Goal: Check status: Check status

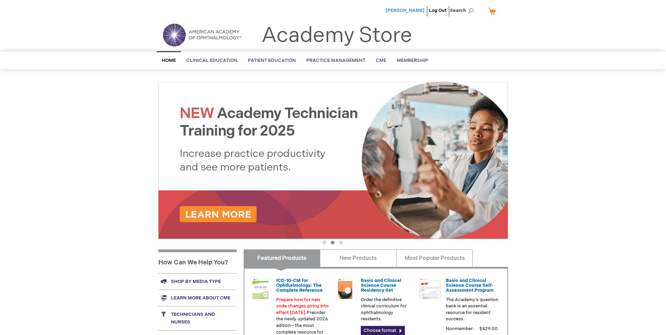
click at [395, 10] on span "[PERSON_NAME]" at bounding box center [404, 11] width 39 height 6
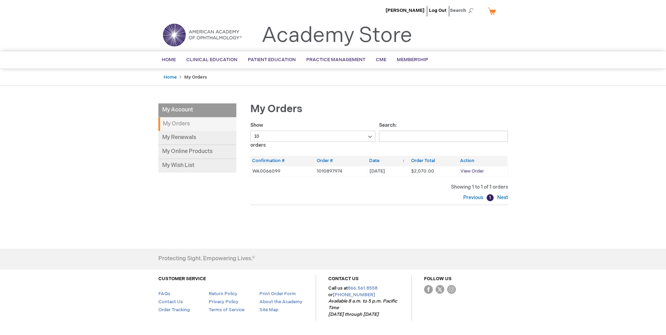
click at [472, 172] on span "View Order" at bounding box center [471, 171] width 23 height 6
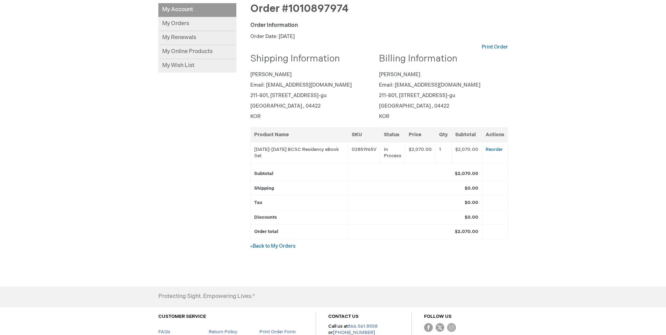
scroll to position [140, 0]
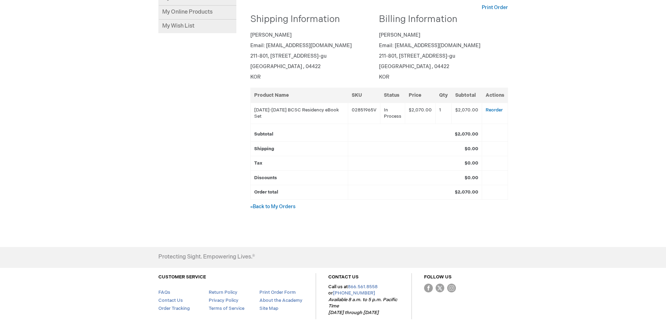
click at [269, 193] on strong "Order total" at bounding box center [266, 192] width 24 height 6
click at [370, 112] on td "02851965V" at bounding box center [364, 113] width 32 height 21
click at [405, 115] on td "$2,070.00" at bounding box center [420, 113] width 30 height 21
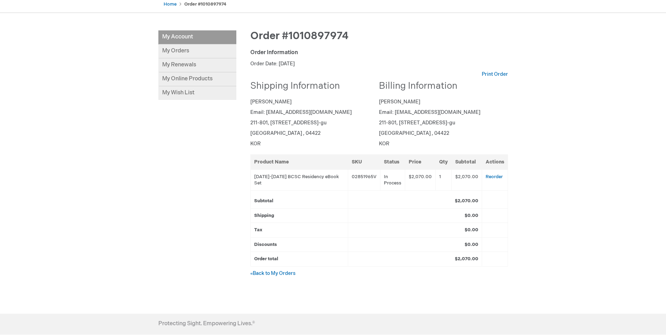
scroll to position [0, 0]
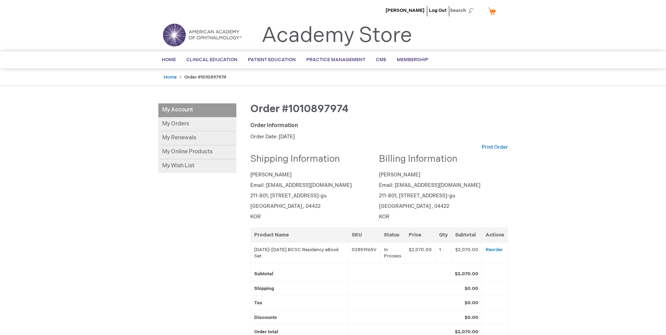
click at [267, 138] on p "Order Date: September 1, 2025" at bounding box center [379, 136] width 258 height 7
click at [263, 126] on div "Order Information" at bounding box center [379, 126] width 258 height 8
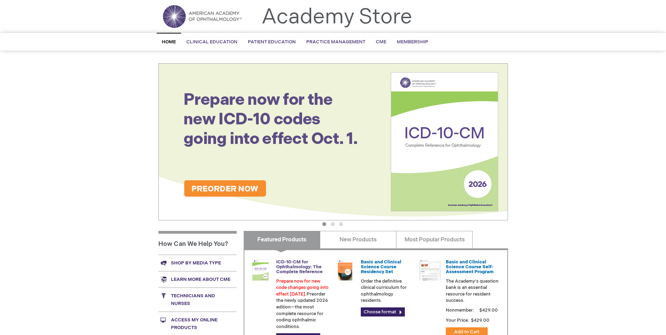
scroll to position [105, 0]
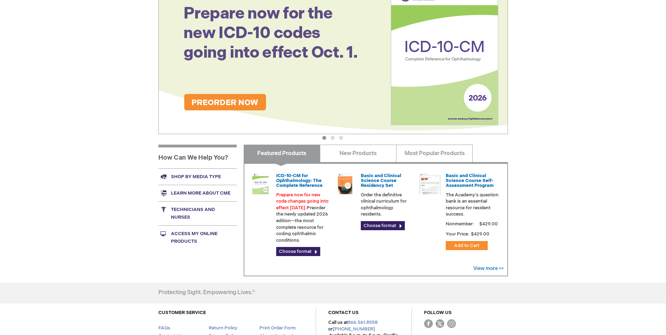
click at [207, 237] on link "Access My Online Products" at bounding box center [197, 237] width 78 height 24
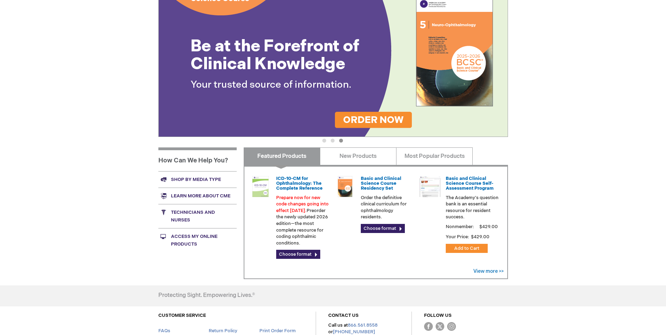
scroll to position [105, 0]
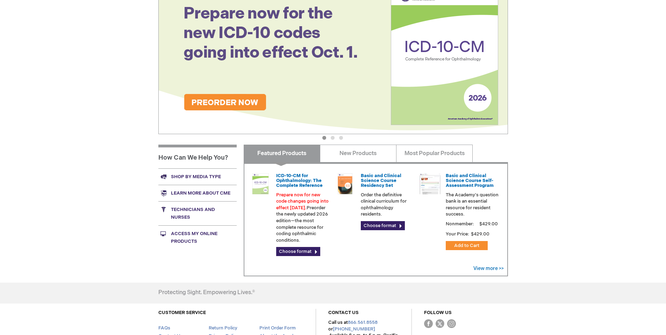
click at [195, 233] on link "Access My Online Products" at bounding box center [197, 237] width 78 height 24
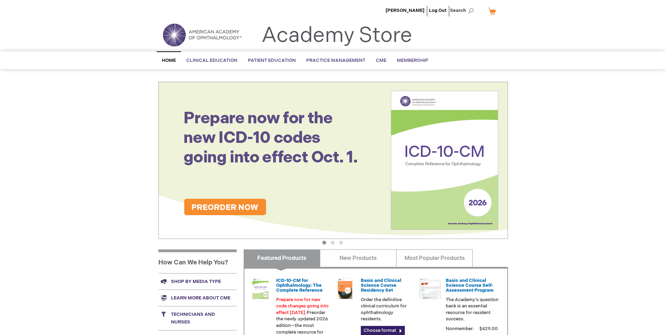
click at [492, 9] on link "My Cart" at bounding box center [494, 11] width 17 height 12
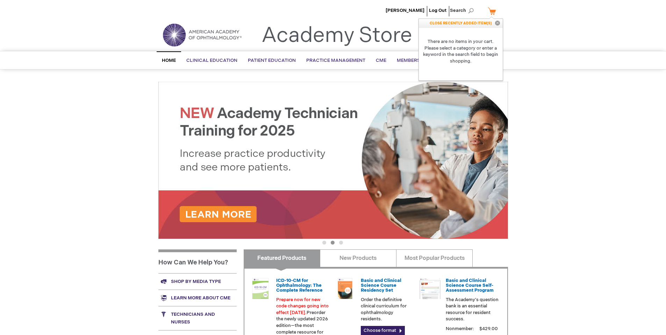
click at [471, 43] on strong "There are no items in your cart. Please select a category or enter a keyword in…" at bounding box center [461, 51] width 84 height 47
click at [495, 23] on button "Close" at bounding box center [497, 23] width 10 height 9
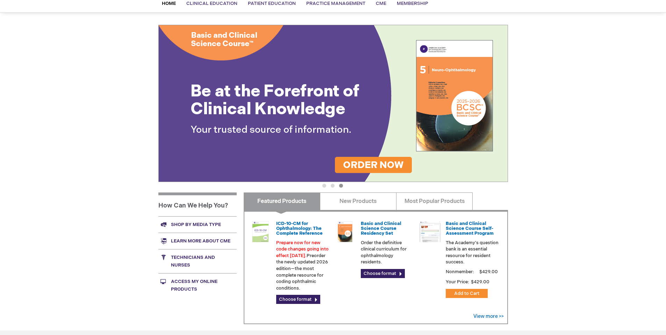
scroll to position [163, 0]
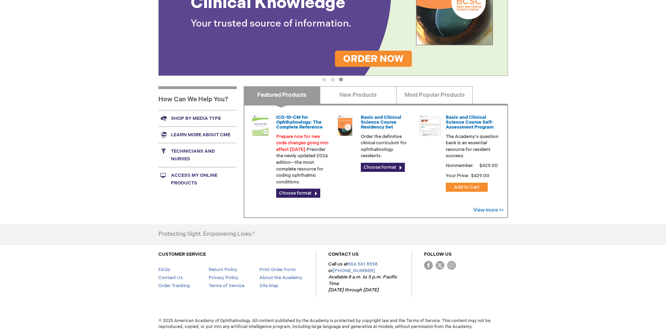
click at [208, 95] on h1 "How Can We Help You?" at bounding box center [197, 98] width 78 height 24
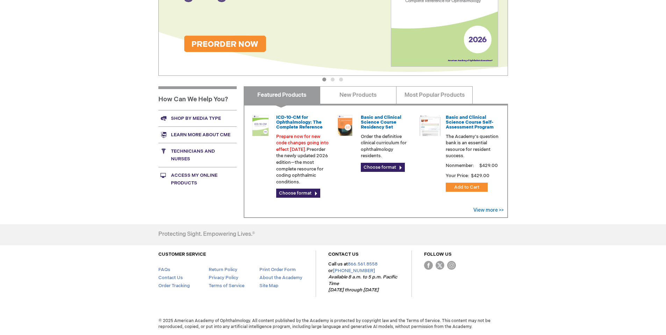
click at [205, 114] on link "Shop by media type" at bounding box center [197, 118] width 78 height 16
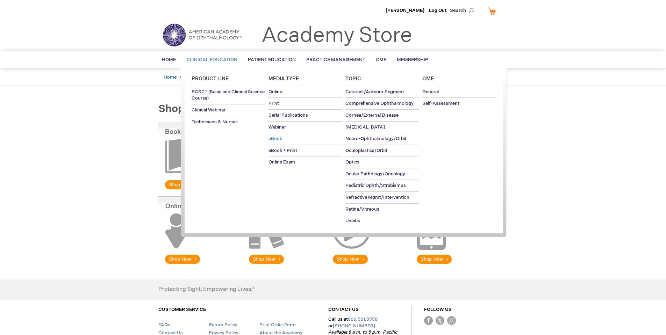
click at [277, 139] on span "eBook" at bounding box center [275, 139] width 14 height 6
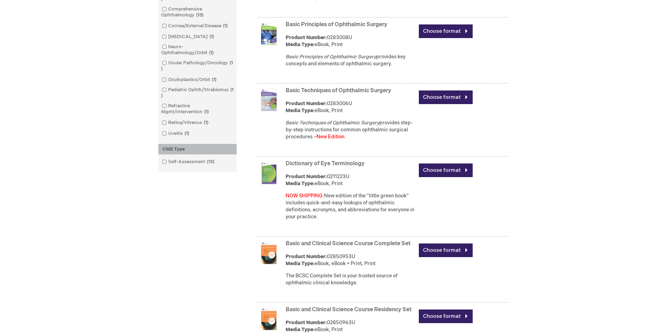
scroll to position [349, 0]
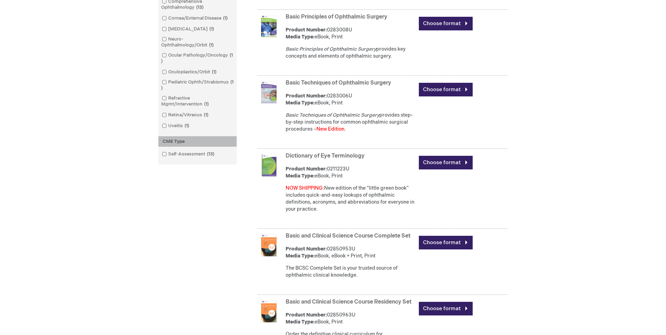
click at [337, 238] on link "Basic and Clinical Science Course Complete Set" at bounding box center [347, 236] width 125 height 7
click at [463, 242] on link "Choose format" at bounding box center [446, 243] width 54 height 14
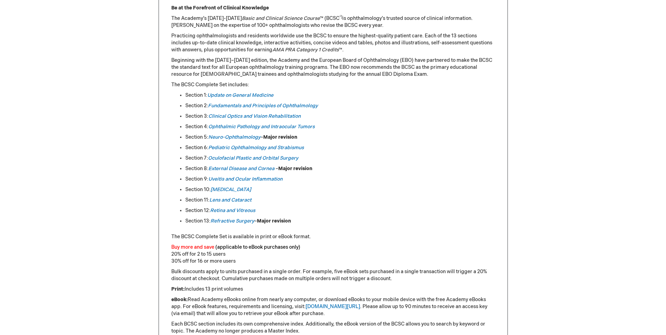
scroll to position [349, 0]
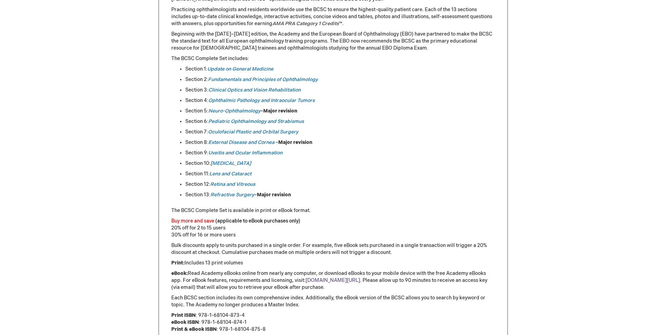
click at [330, 281] on link "aao.org/ebooks" at bounding box center [332, 280] width 55 height 6
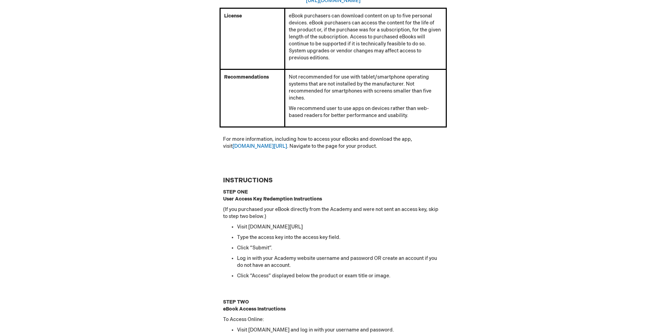
scroll to position [556, 0]
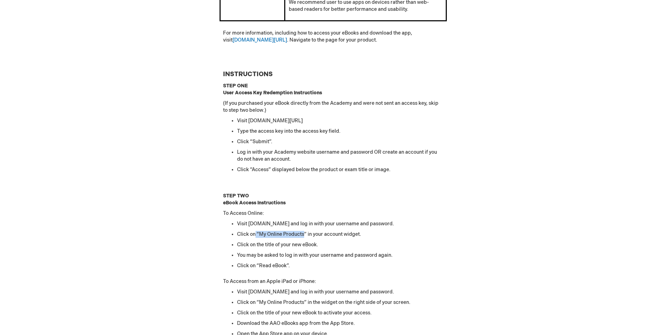
drag, startPoint x: 255, startPoint y: 233, endPoint x: 304, endPoint y: 234, distance: 49.3
click at [304, 234] on li "Click on “My Online Products” in your account widget." at bounding box center [340, 234] width 206 height 7
drag, startPoint x: 237, startPoint y: 254, endPoint x: 409, endPoint y: 254, distance: 172.3
click at [409, 254] on li "You may be asked to log in with your username and password again." at bounding box center [340, 255] width 206 height 7
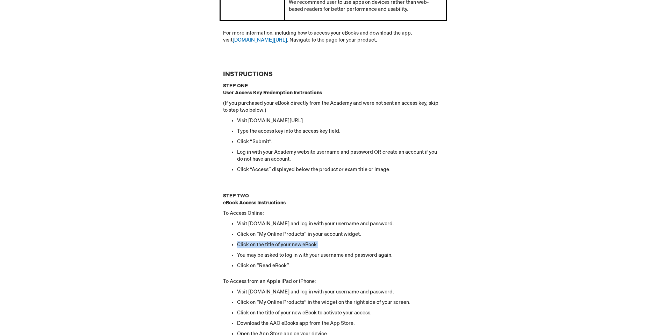
drag, startPoint x: 237, startPoint y: 245, endPoint x: 355, endPoint y: 246, distance: 118.5
click at [355, 246] on li "Click on the title of your new eBook." at bounding box center [340, 244] width 206 height 7
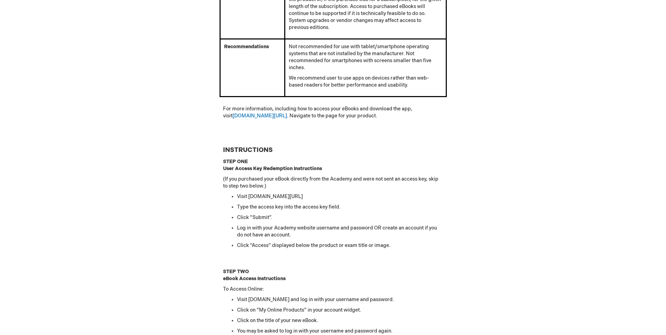
scroll to position [594, 0]
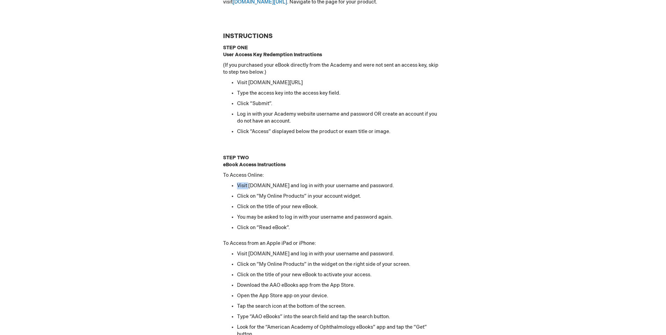
drag, startPoint x: 238, startPoint y: 187, endPoint x: 249, endPoint y: 186, distance: 11.5
click at [249, 186] on li "Visit aao.org and log in with your username and password." at bounding box center [340, 185] width 206 height 7
click at [252, 186] on li "Visit aao.org and log in with your username and password." at bounding box center [340, 185] width 206 height 7
drag, startPoint x: 248, startPoint y: 187, endPoint x: 259, endPoint y: 186, distance: 10.6
click at [259, 186] on li "Visit aao.org and log in with your username and password." at bounding box center [340, 185] width 206 height 7
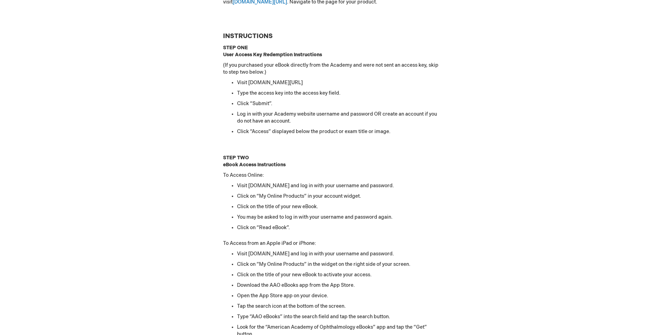
click at [283, 182] on td "INSTRUCTIONS STEP ONE User Access Key Redemption Instructions (If you purchased…" at bounding box center [332, 305] width 227 height 555
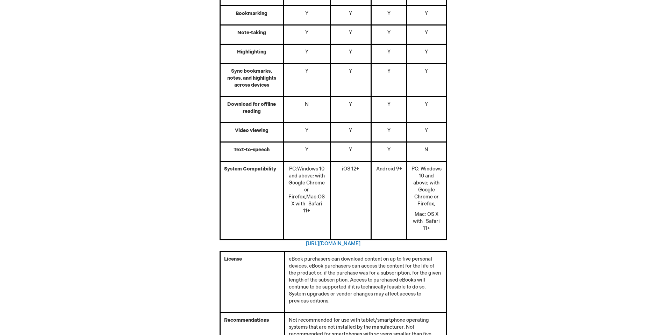
scroll to position [0, 0]
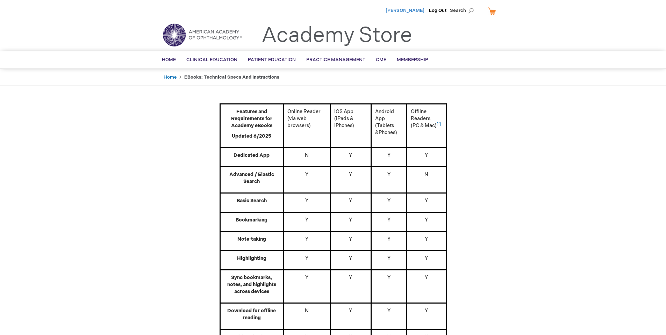
click at [418, 13] on span "[PERSON_NAME]" at bounding box center [404, 11] width 39 height 6
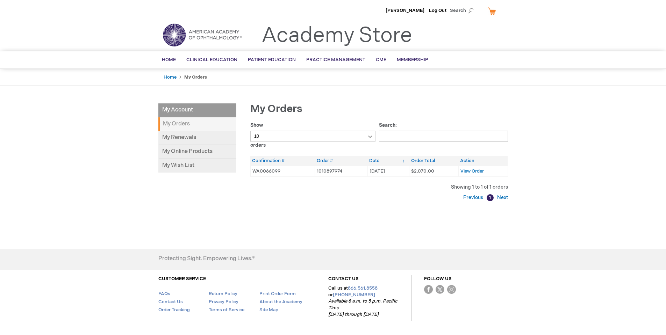
click at [98, 245] on div "[PERSON_NAME] Log Out Search My Cart CLOSE RECENTLY ADDED ITEM(S) Close There a…" at bounding box center [333, 179] width 666 height 359
click at [173, 154] on link "My Online Products" at bounding box center [197, 152] width 78 height 14
click at [262, 172] on td "WA0066099" at bounding box center [282, 171] width 65 height 10
drag, startPoint x: 274, startPoint y: 175, endPoint x: 273, endPoint y: 171, distance: 4.1
click at [273, 174] on td "WA0066099" at bounding box center [282, 171] width 65 height 10
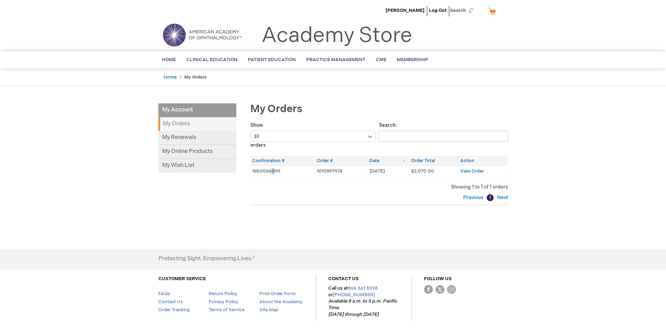
click at [272, 171] on td "WA0066099" at bounding box center [282, 171] width 65 height 10
click at [325, 171] on td "1010897974" at bounding box center [341, 171] width 52 height 10
click at [390, 169] on td "25/09/01 01/09/25" at bounding box center [388, 171] width 42 height 10
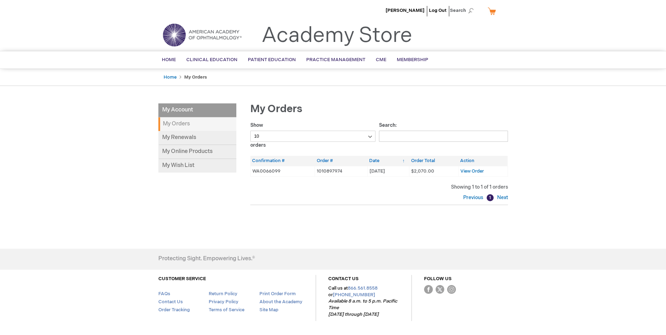
click at [390, 169] on td "25/09/01 01/09/25" at bounding box center [388, 171] width 42 height 10
click at [376, 171] on td "25/09/01 01/09/25" at bounding box center [388, 171] width 42 height 10
click at [414, 169] on span "$2,070.00" at bounding box center [422, 171] width 23 height 6
click at [473, 171] on span "View Order" at bounding box center [471, 171] width 23 height 6
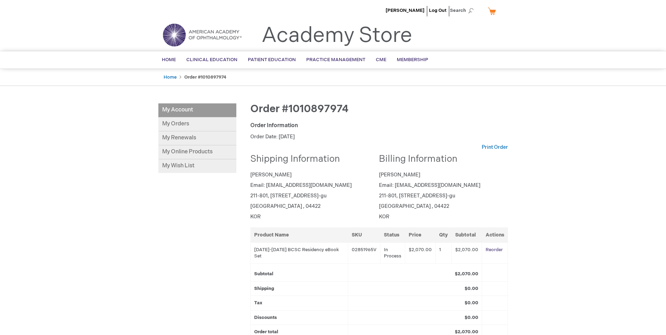
click at [498, 248] on link "Reorder" at bounding box center [493, 250] width 17 height 6
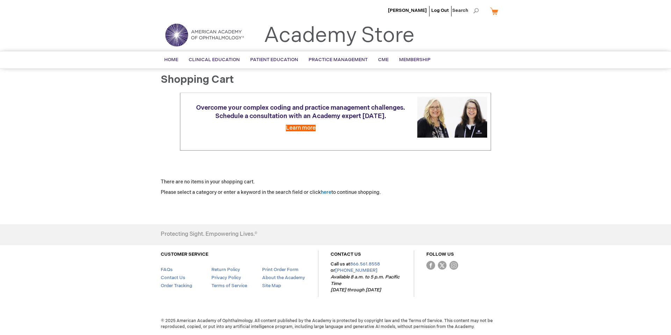
click at [494, 10] on link "My Cart" at bounding box center [497, 11] width 17 height 12
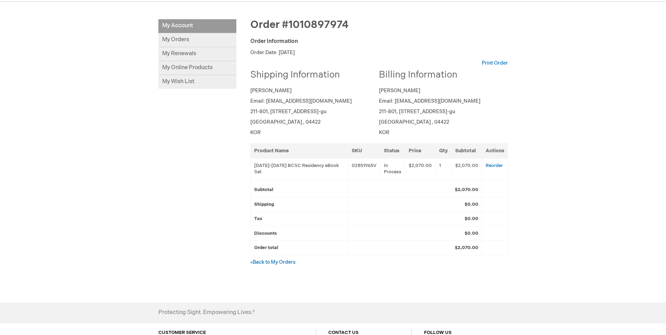
scroll to position [105, 0]
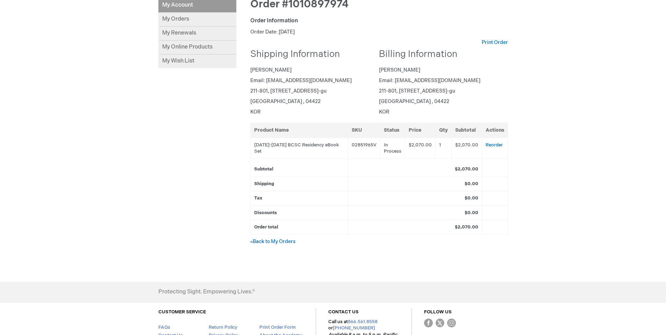
click at [462, 231] on td "$2,070.00" at bounding box center [415, 227] width 134 height 15
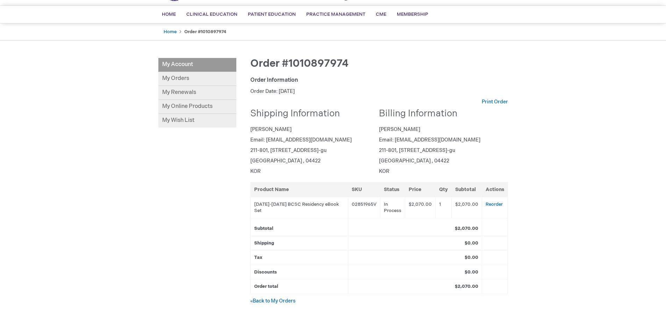
scroll to position [35, 0]
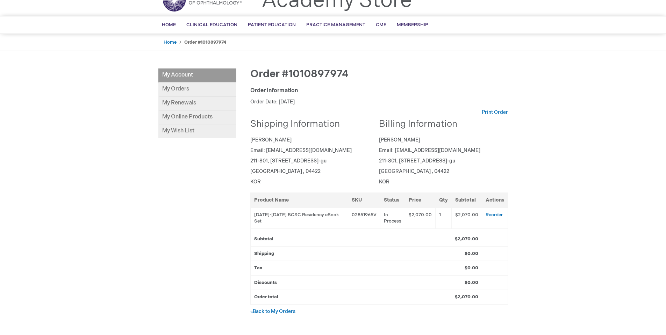
drag, startPoint x: 388, startPoint y: 185, endPoint x: 241, endPoint y: 149, distance: 151.1
click at [241, 149] on div "Order #1010897974 Order Information Order Date: September 1, 2025 Print Order S…" at bounding box center [372, 200] width 272 height 264
click at [305, 102] on p "Order Date: [DATE]" at bounding box center [379, 102] width 258 height 7
click at [199, 92] on link "My Orders" at bounding box center [197, 89] width 78 height 14
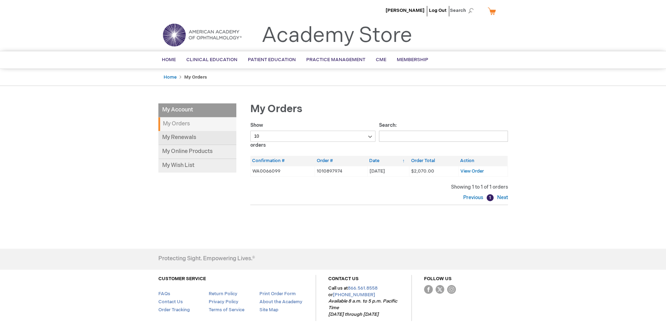
click at [207, 137] on link "My Renewals" at bounding box center [197, 138] width 78 height 14
click at [196, 156] on link "My Online Products" at bounding box center [197, 152] width 78 height 14
click at [342, 191] on div "Show 10 25 50 100 orders Search: Orders Confirmation # Order # Date Order Total…" at bounding box center [379, 163] width 258 height 82
click at [204, 124] on strong "My Orders" at bounding box center [197, 124] width 78 height 14
click at [177, 124] on strong "My Orders" at bounding box center [197, 124] width 78 height 14
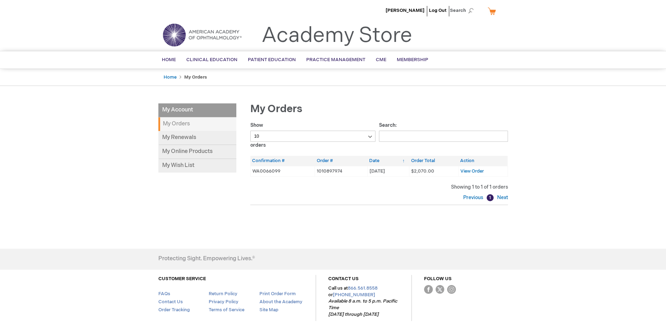
click at [288, 135] on select "10 25 50 100" at bounding box center [312, 136] width 125 height 11
select select "100"
click at [250, 131] on select "10 25 50 100" at bounding box center [312, 136] width 125 height 11
drag, startPoint x: 261, startPoint y: 192, endPoint x: 246, endPoint y: 173, distance: 24.4
click at [255, 185] on div "Show 10 25 50 100 orders Search: Orders Confirmation # Order # Date Order Total…" at bounding box center [379, 163] width 258 height 82
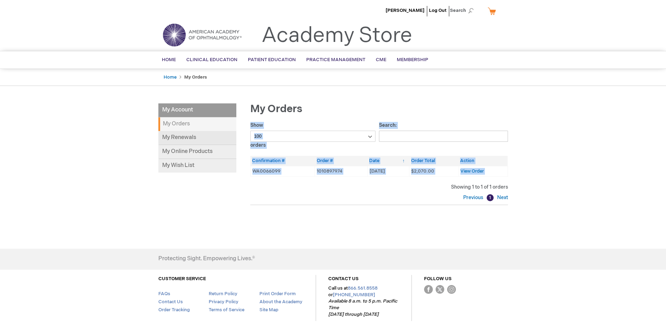
click at [200, 140] on link "My Renewals" at bounding box center [197, 138] width 78 height 14
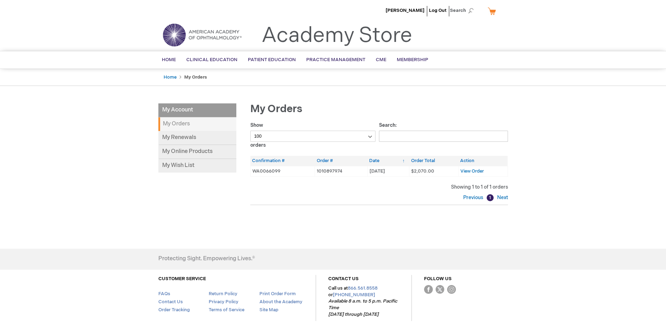
drag, startPoint x: 279, startPoint y: 205, endPoint x: 266, endPoint y: 238, distance: 35.8
click at [0, 0] on ul "Product Line Patient Education Spanish Language Media Type Booklets Brochures O…" at bounding box center [0, 0] width 0 height 0
drag, startPoint x: 260, startPoint y: 249, endPoint x: 256, endPoint y: 258, distance: 9.8
click at [256, 257] on div "Protecting Sight. Empowering Lives.®" at bounding box center [263, 259] width 210 height 20
click at [258, 233] on div "My Account My Account My Orders My Renewals My Online Products My Wish List My …" at bounding box center [332, 171] width 349 height 136
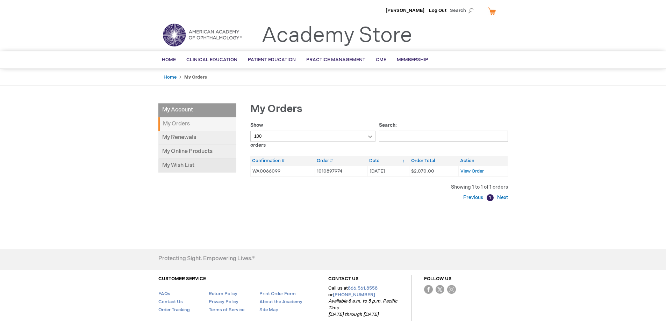
click at [168, 169] on link "My Wish List" at bounding box center [197, 166] width 78 height 14
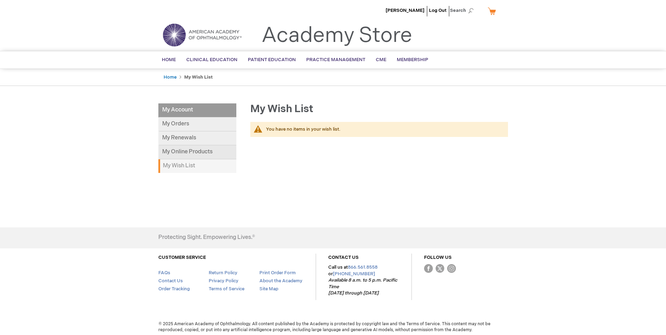
click at [181, 153] on link "My Online Products" at bounding box center [197, 152] width 78 height 14
click at [198, 123] on link "My Orders" at bounding box center [197, 124] width 78 height 14
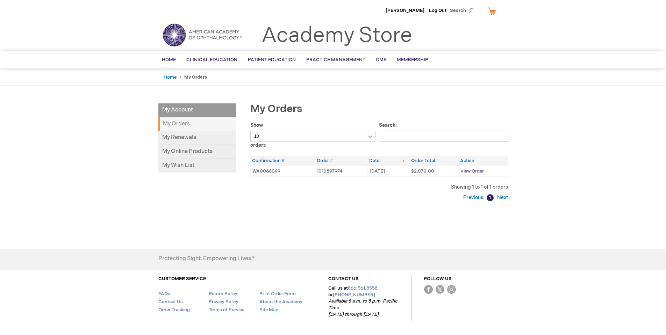
click at [470, 170] on span "View Order" at bounding box center [471, 171] width 23 height 6
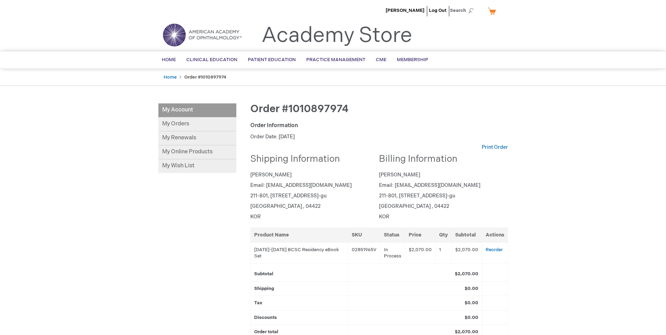
scroll to position [35, 0]
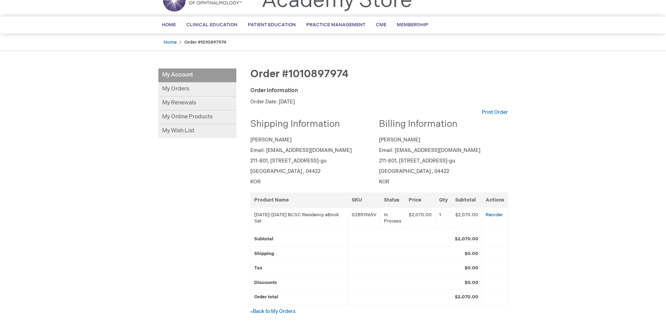
click at [393, 218] on td "In Process" at bounding box center [392, 218] width 25 height 21
click at [391, 220] on td "In Process" at bounding box center [392, 218] width 25 height 21
click at [388, 214] on td "In Process" at bounding box center [392, 218] width 25 height 21
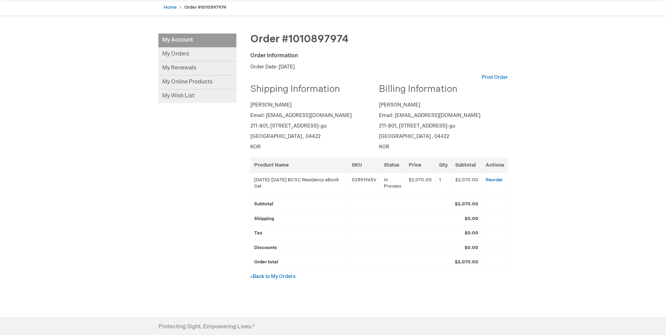
click at [387, 237] on td "$0.00" at bounding box center [415, 233] width 134 height 15
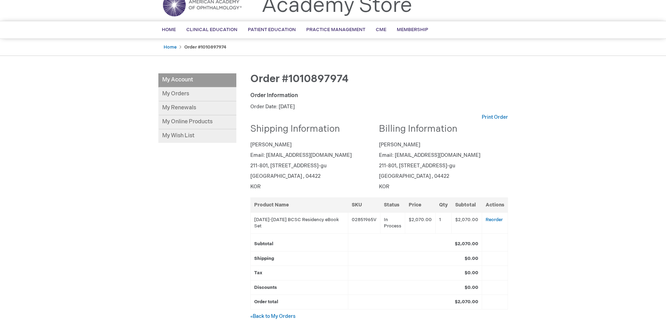
scroll to position [0, 0]
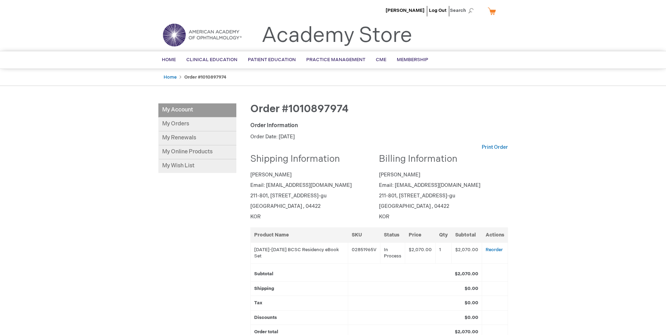
click at [209, 76] on strong "Order #1010897974" at bounding box center [205, 77] width 42 height 6
click at [282, 133] on div "Order #1010897974 Order Information Order Date: September 1, 2025 Print Order S…" at bounding box center [372, 235] width 272 height 264
click at [254, 155] on h2 "Shipping Information" at bounding box center [312, 159] width 124 height 10
click at [271, 178] on p "[PERSON_NAME]" at bounding box center [312, 175] width 124 height 7
click at [280, 192] on address "Seungheon Seungheon Email: shkim8908@naver.com 211-801, 10, Ichon-ro 71-gil, Yo…" at bounding box center [312, 196] width 124 height 49
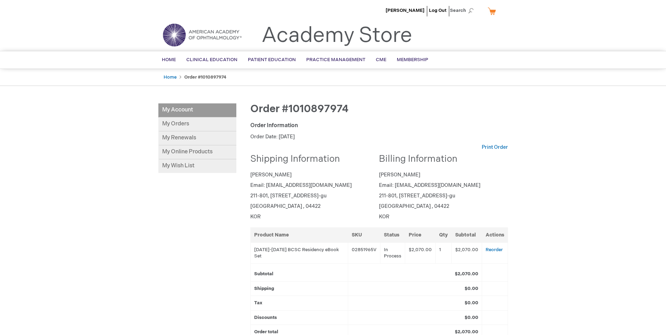
click at [283, 209] on p "[GEOGRAPHIC_DATA] , 04422" at bounding box center [312, 206] width 124 height 7
click at [278, 219] on p "KOR" at bounding box center [312, 217] width 124 height 7
click at [191, 139] on link "My Renewals" at bounding box center [197, 138] width 78 height 14
click at [183, 125] on link "My Orders" at bounding box center [197, 124] width 78 height 14
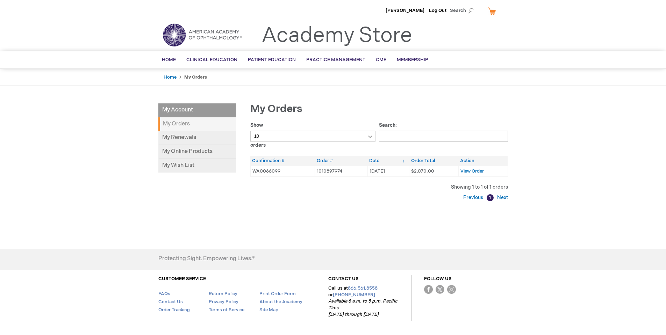
click at [273, 171] on td "WA0066099" at bounding box center [282, 171] width 65 height 10
click at [266, 160] on th "Confirmation #" at bounding box center [282, 161] width 65 height 10
click at [322, 160] on th "Order #" at bounding box center [341, 161] width 52 height 10
click at [374, 158] on th "Date" at bounding box center [388, 161] width 42 height 10
click at [428, 160] on th "Order Total" at bounding box center [433, 161] width 49 height 10
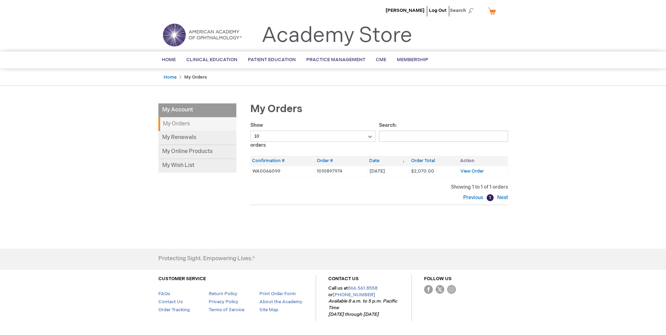
click at [465, 159] on th "Action" at bounding box center [482, 161] width 49 height 10
click at [382, 187] on div "Showing 1 to 1 of 1 orders" at bounding box center [379, 187] width 258 height 7
click at [468, 171] on span "View Order" at bounding box center [471, 171] width 23 height 6
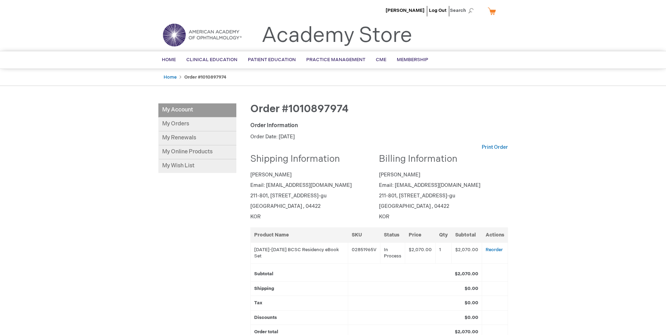
click at [254, 108] on span "Order #1010897974" at bounding box center [299, 109] width 98 height 13
drag, startPoint x: 282, startPoint y: 109, endPoint x: 356, endPoint y: 107, distance: 73.7
click at [356, 107] on div "Order #1010897974" at bounding box center [379, 112] width 258 height 19
copy span "#1010897974"
